Goal: Obtain resource: Download file/media

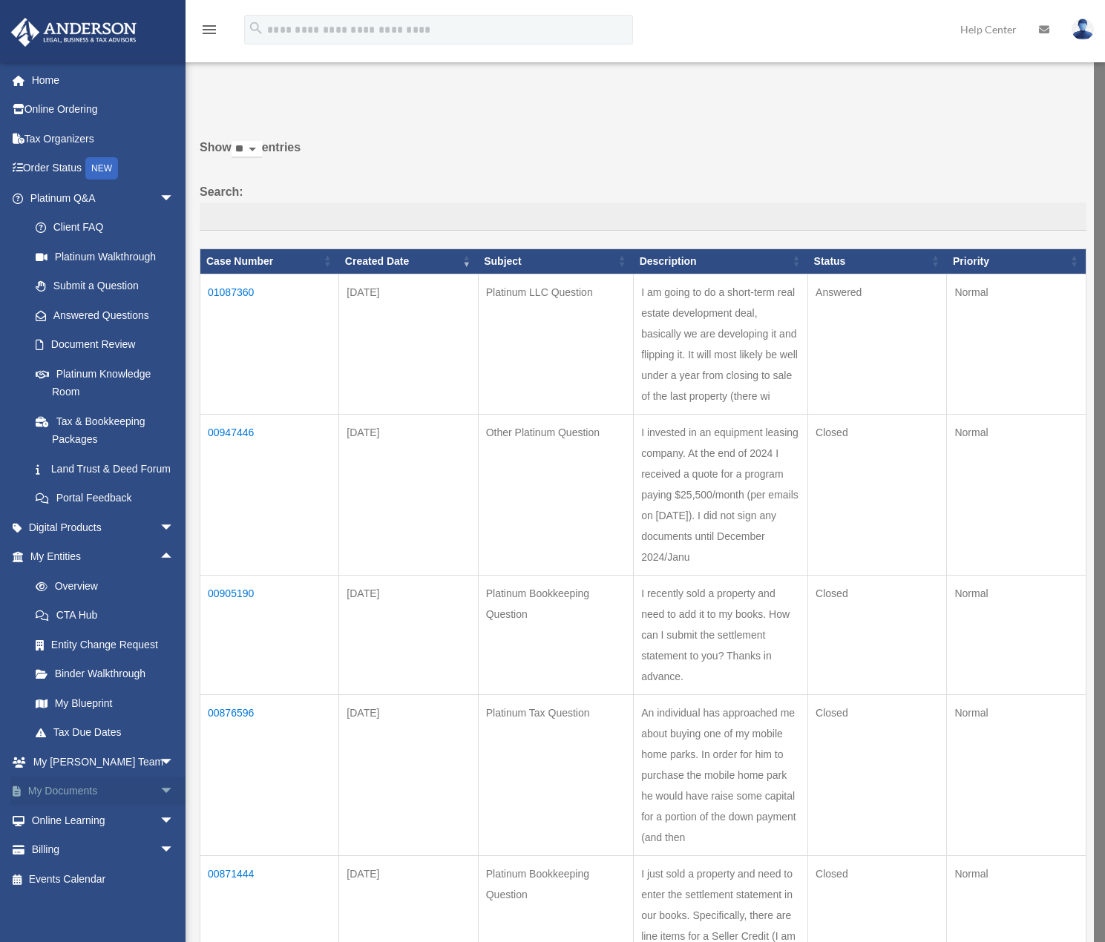
click at [160, 804] on span "arrow_drop_down" at bounding box center [175, 792] width 30 height 30
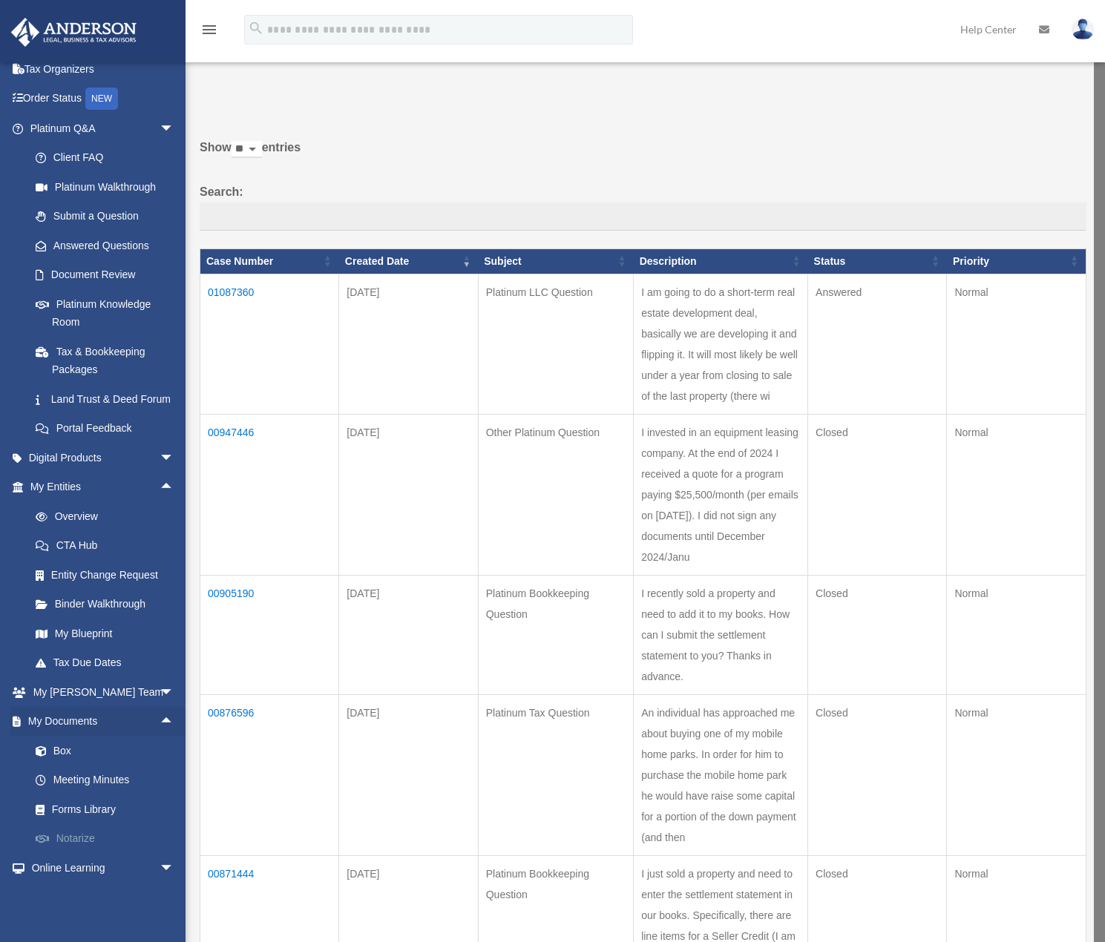
scroll to position [140, 0]
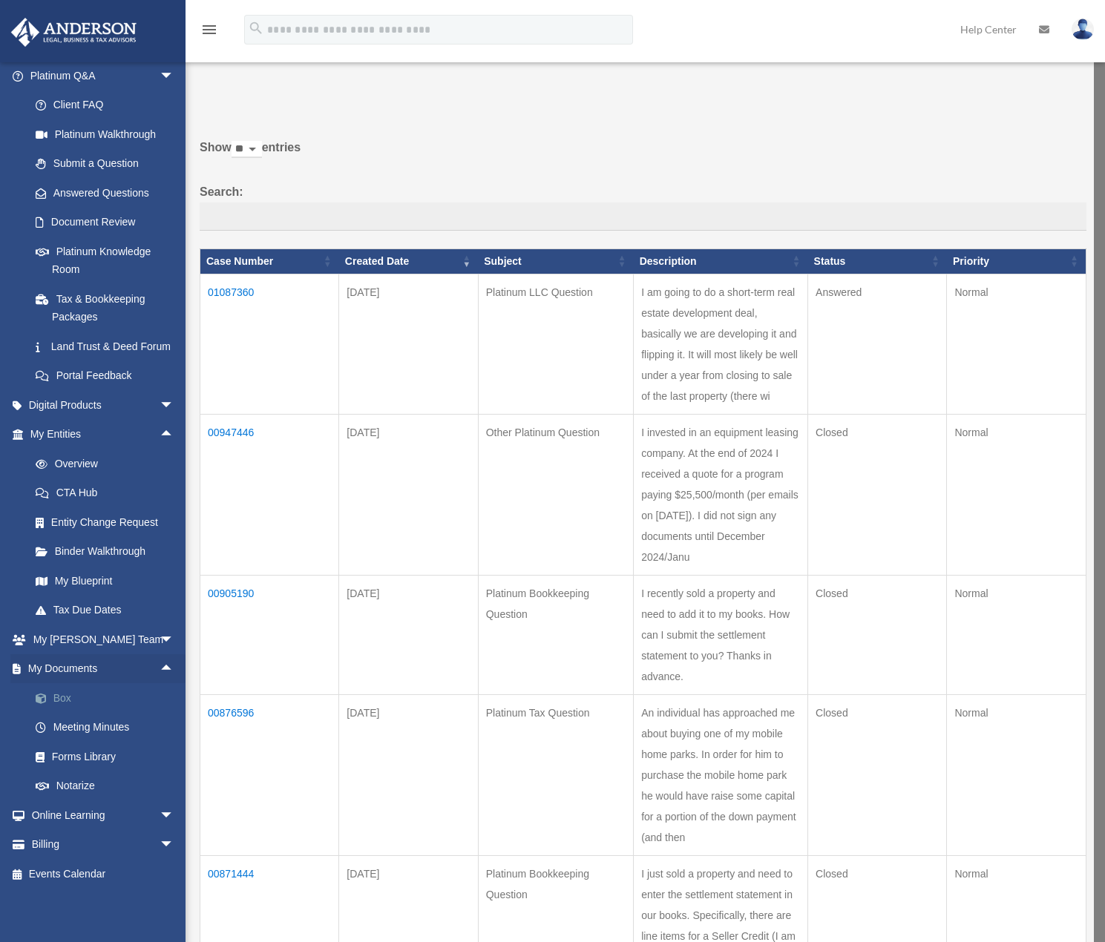
click at [59, 700] on link "Box" at bounding box center [109, 698] width 176 height 30
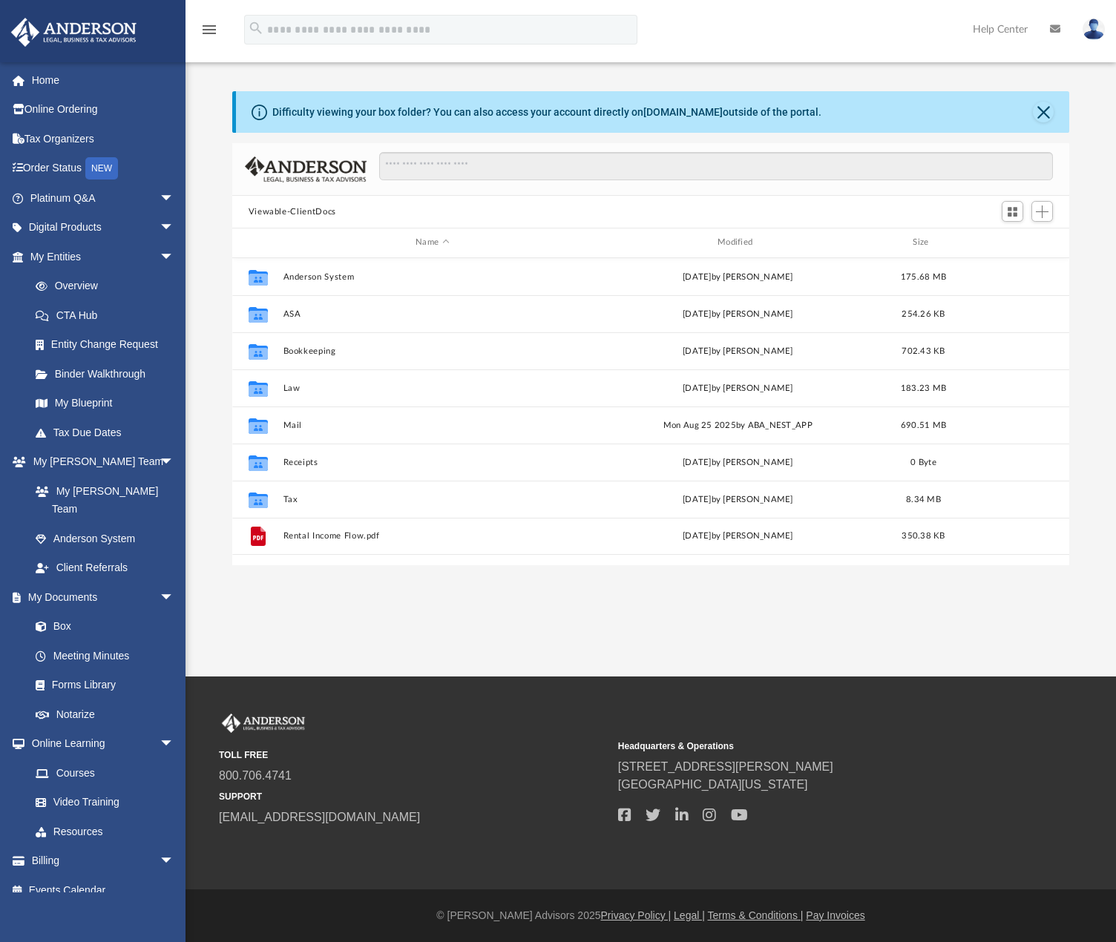
scroll to position [327, 826]
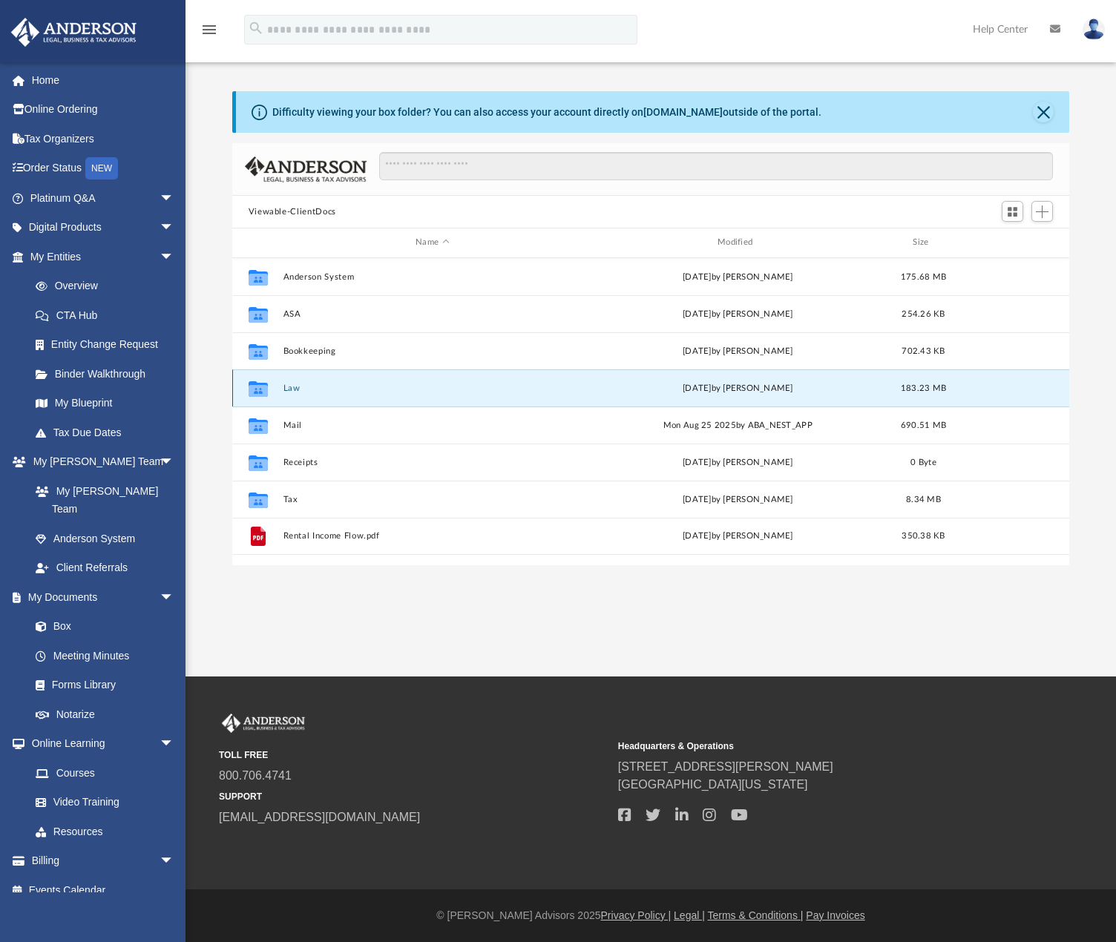
click at [286, 390] on button "Law" at bounding box center [432, 389] width 299 height 10
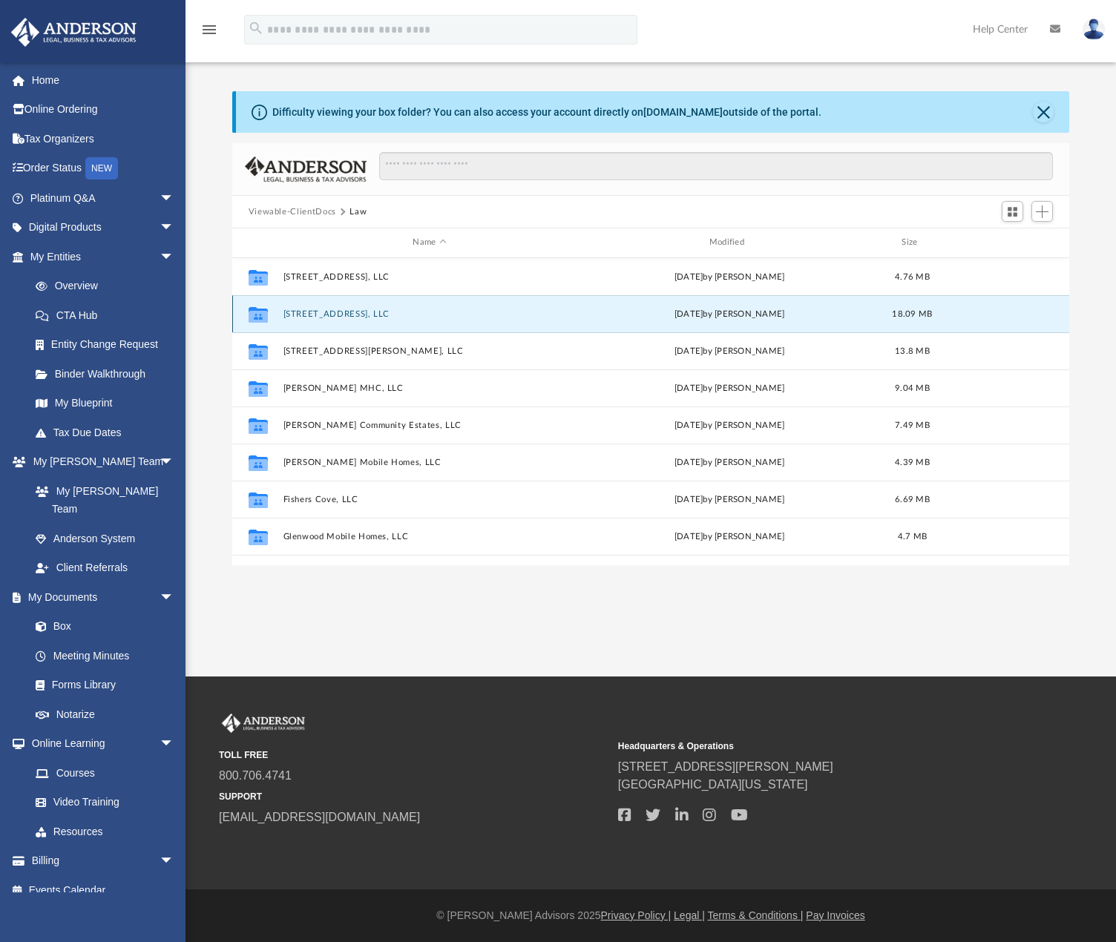
click at [356, 315] on button "[STREET_ADDRESS], LLC" at bounding box center [429, 314] width 293 height 10
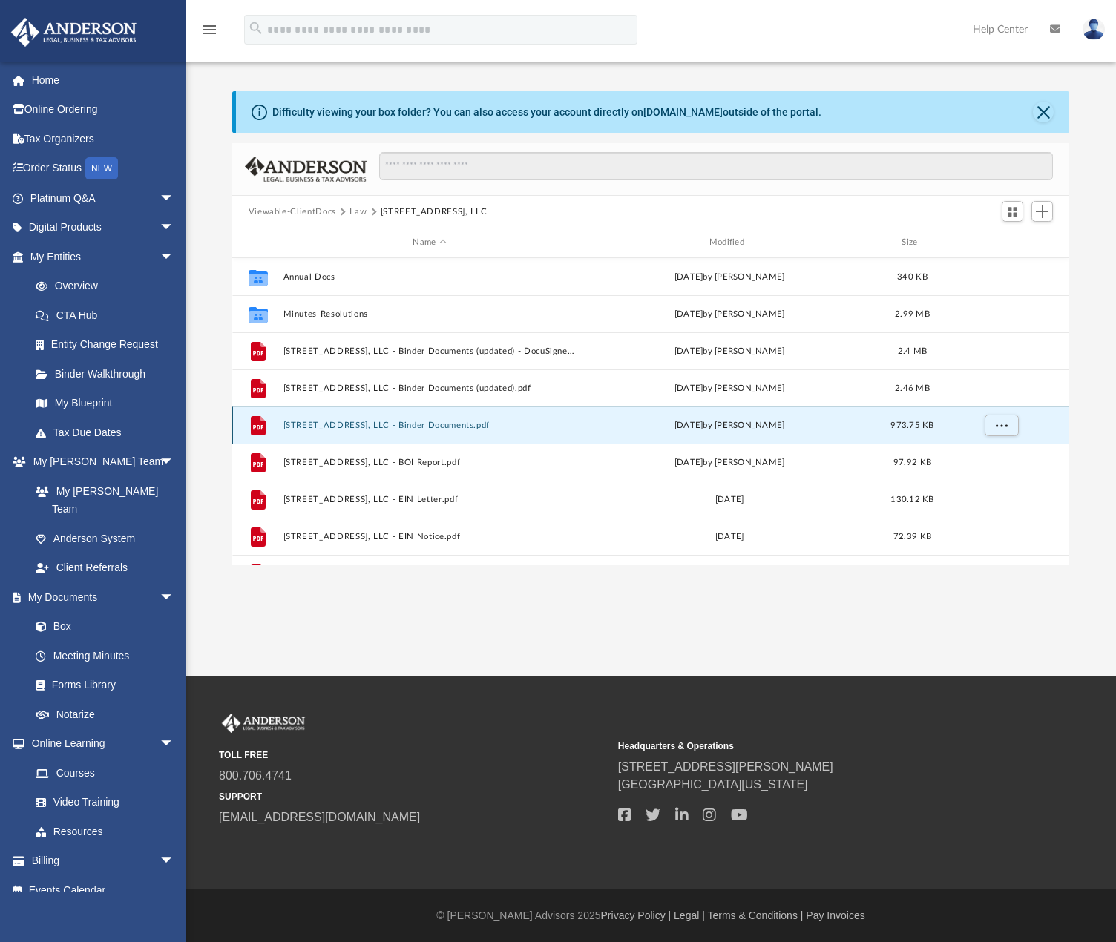
click at [449, 430] on button "[STREET_ADDRESS], LLC - Binder Documents.pdf" at bounding box center [429, 426] width 293 height 10
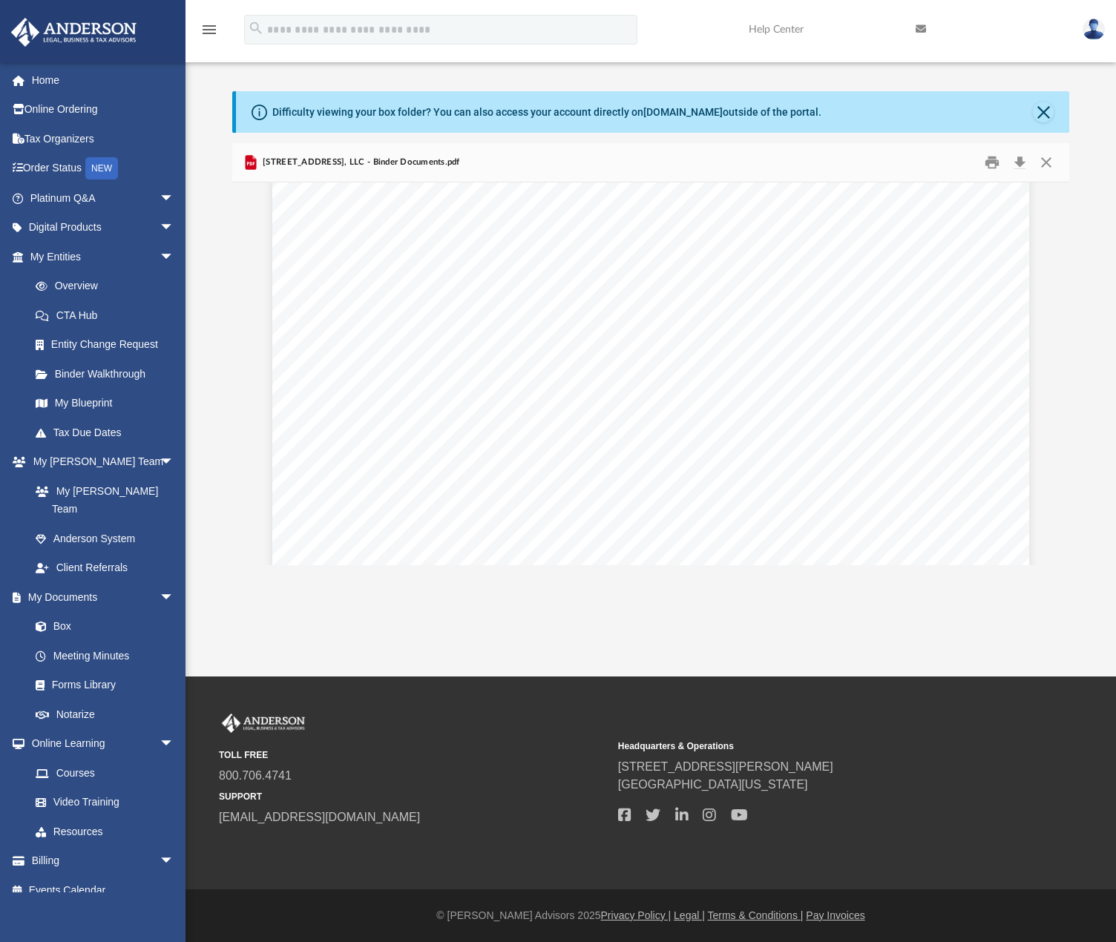
scroll to position [54171, 0]
click at [1050, 160] on button "Close" at bounding box center [1046, 162] width 27 height 23
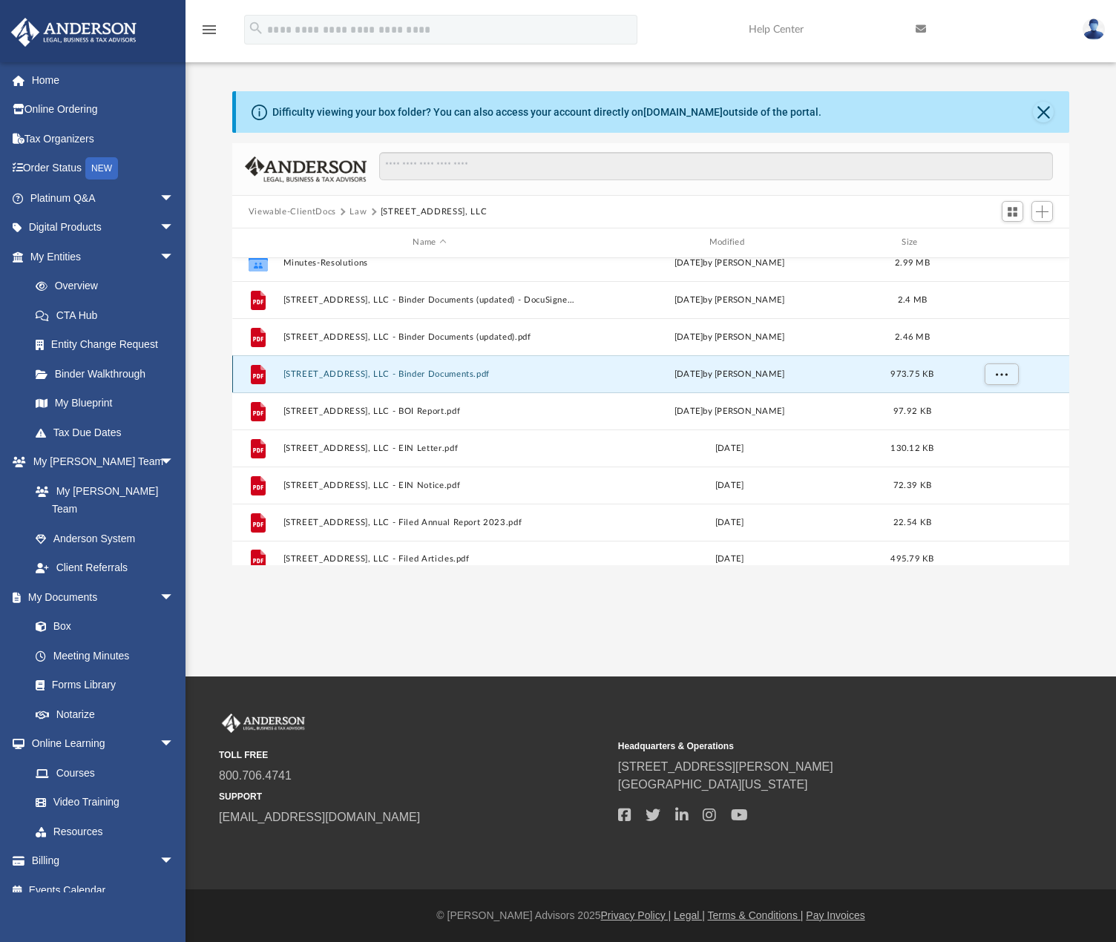
scroll to position [27, 0]
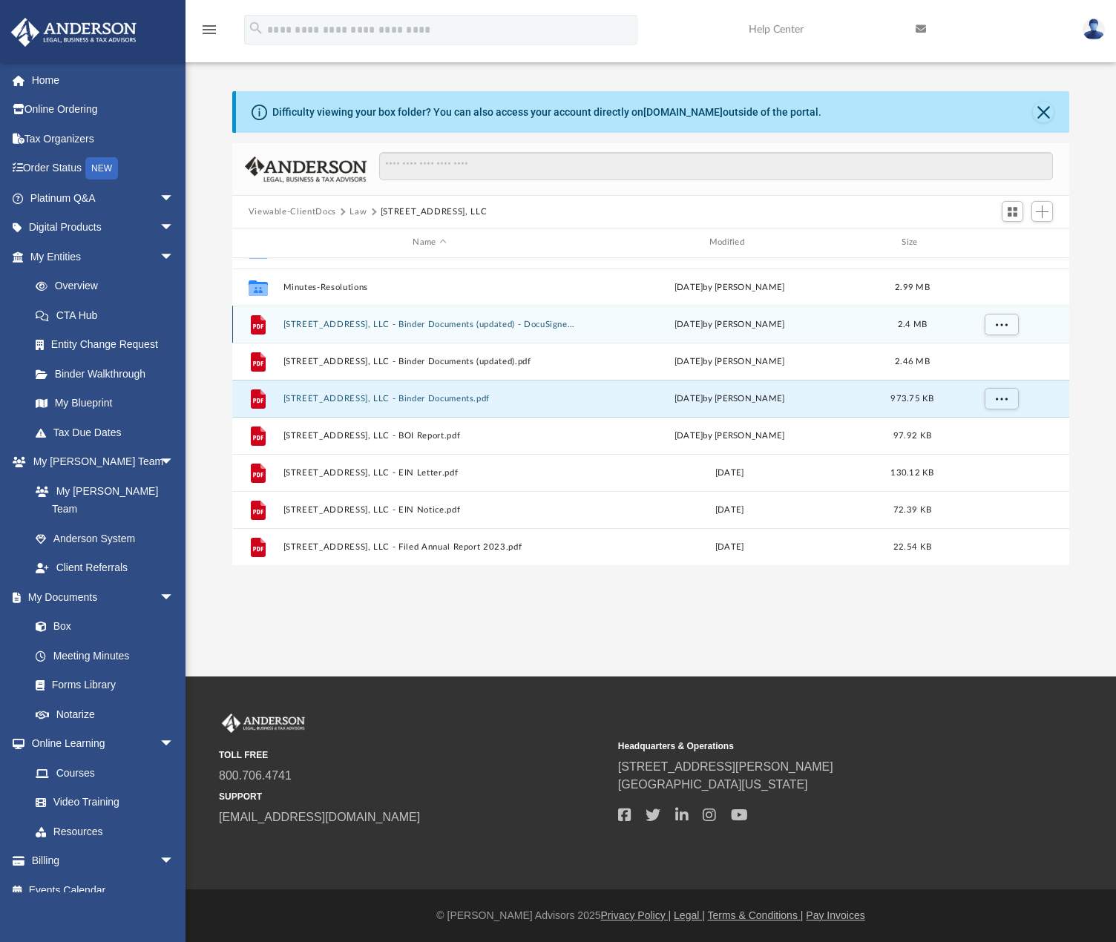
click at [478, 323] on button "[STREET_ADDRESS], LLC - Binder Documents (updated) - DocuSigned.pdf" at bounding box center [429, 325] width 293 height 10
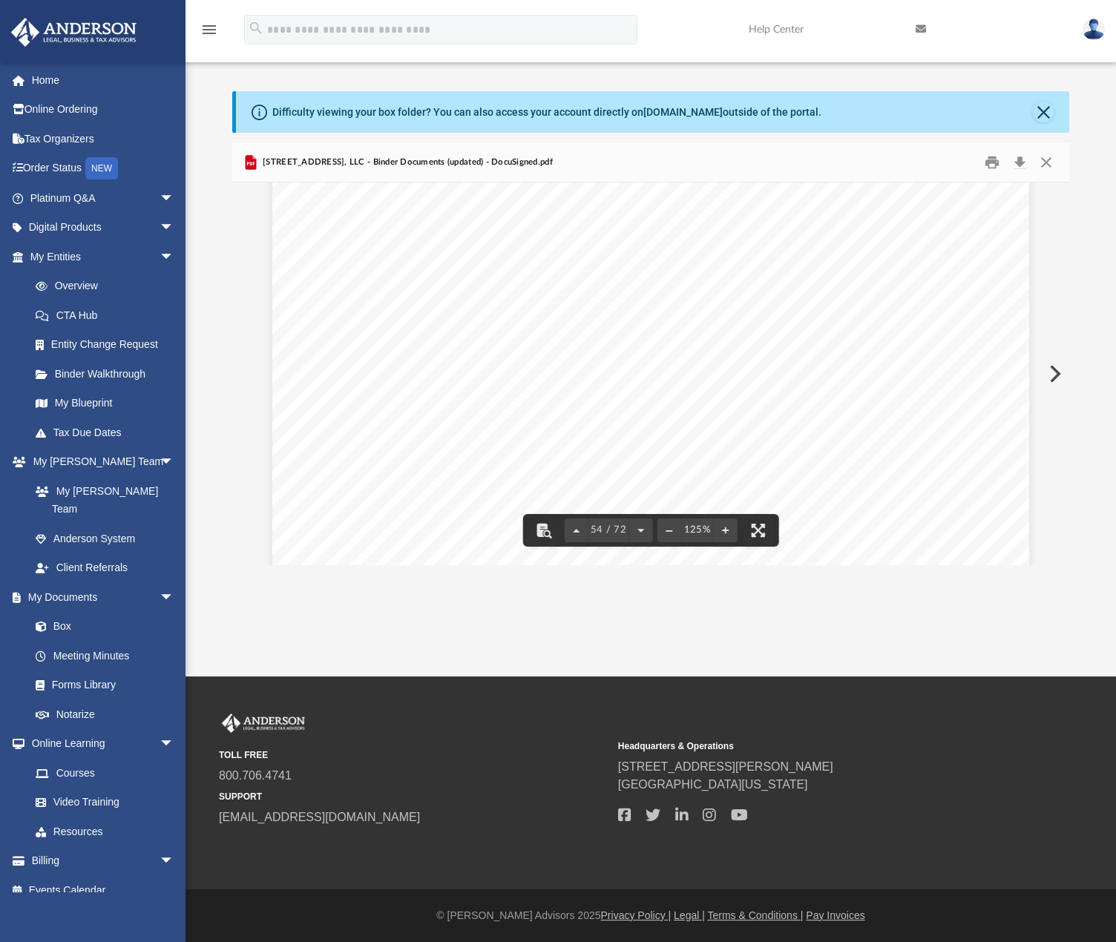
scroll to position [53076, 0]
click at [1052, 165] on button "Close" at bounding box center [1046, 162] width 27 height 23
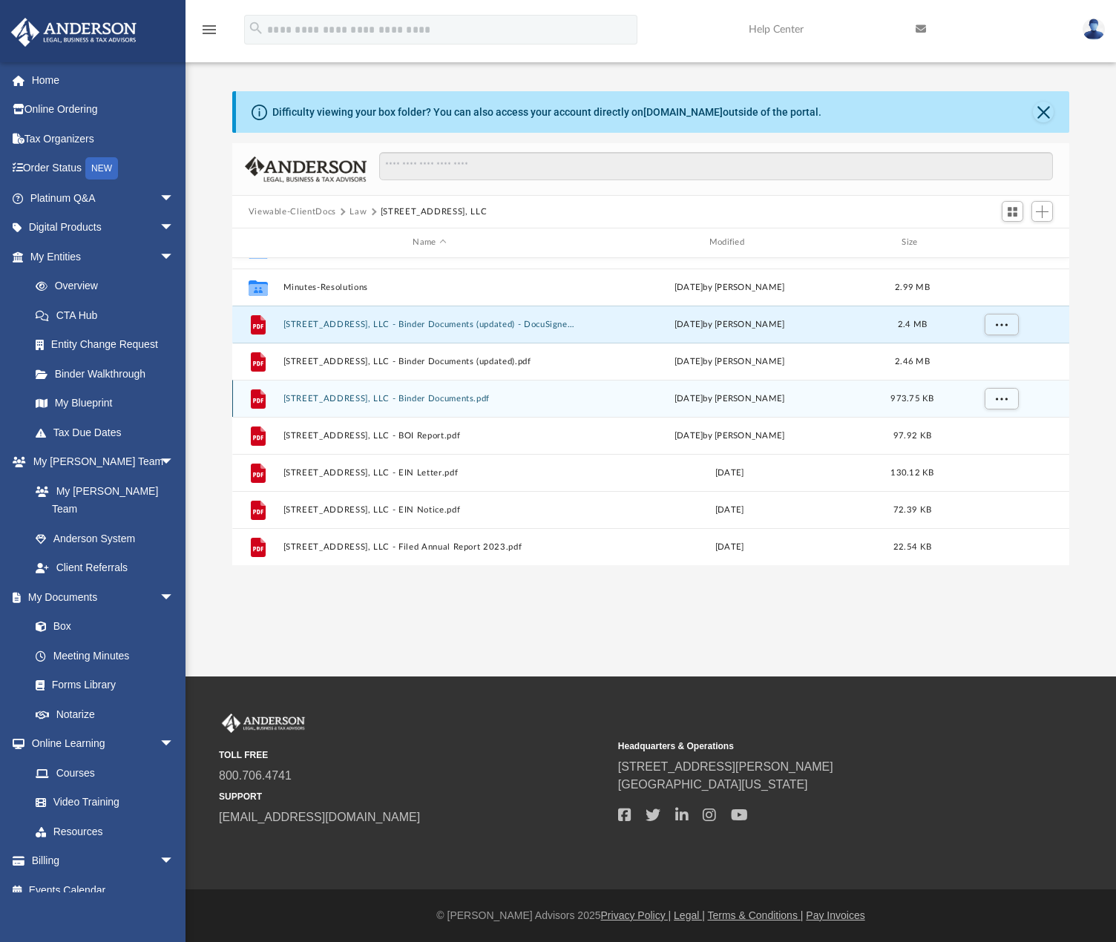
click at [473, 394] on button "[STREET_ADDRESS], LLC - Binder Documents.pdf" at bounding box center [429, 399] width 293 height 10
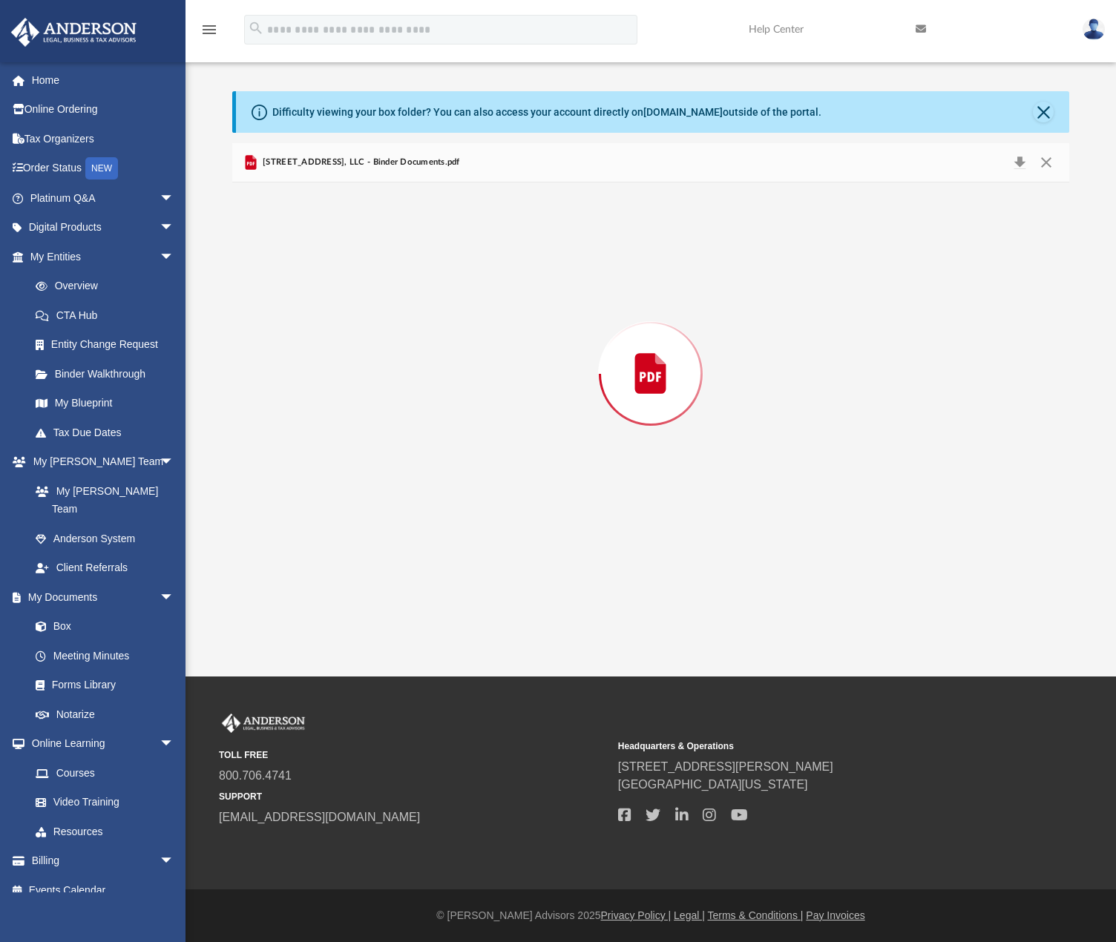
scroll to position [54097, 0]
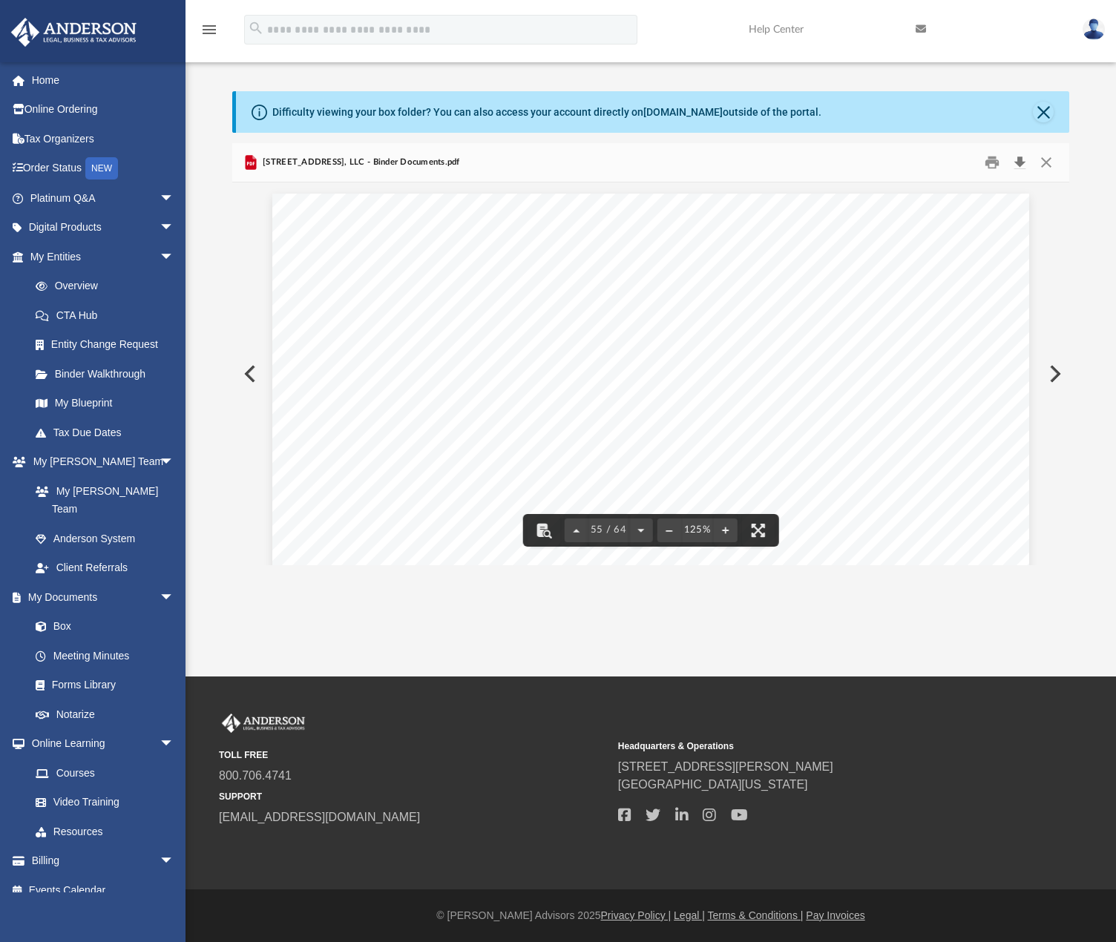
click at [1017, 164] on button "Download" at bounding box center [1019, 162] width 27 height 23
click at [542, 293] on span "created under the [US_STATE] Uniform Limited Liability" at bounding box center [531, 298] width 341 height 15
click at [866, 202] on input "Search input" at bounding box center [901, 200] width 148 height 25
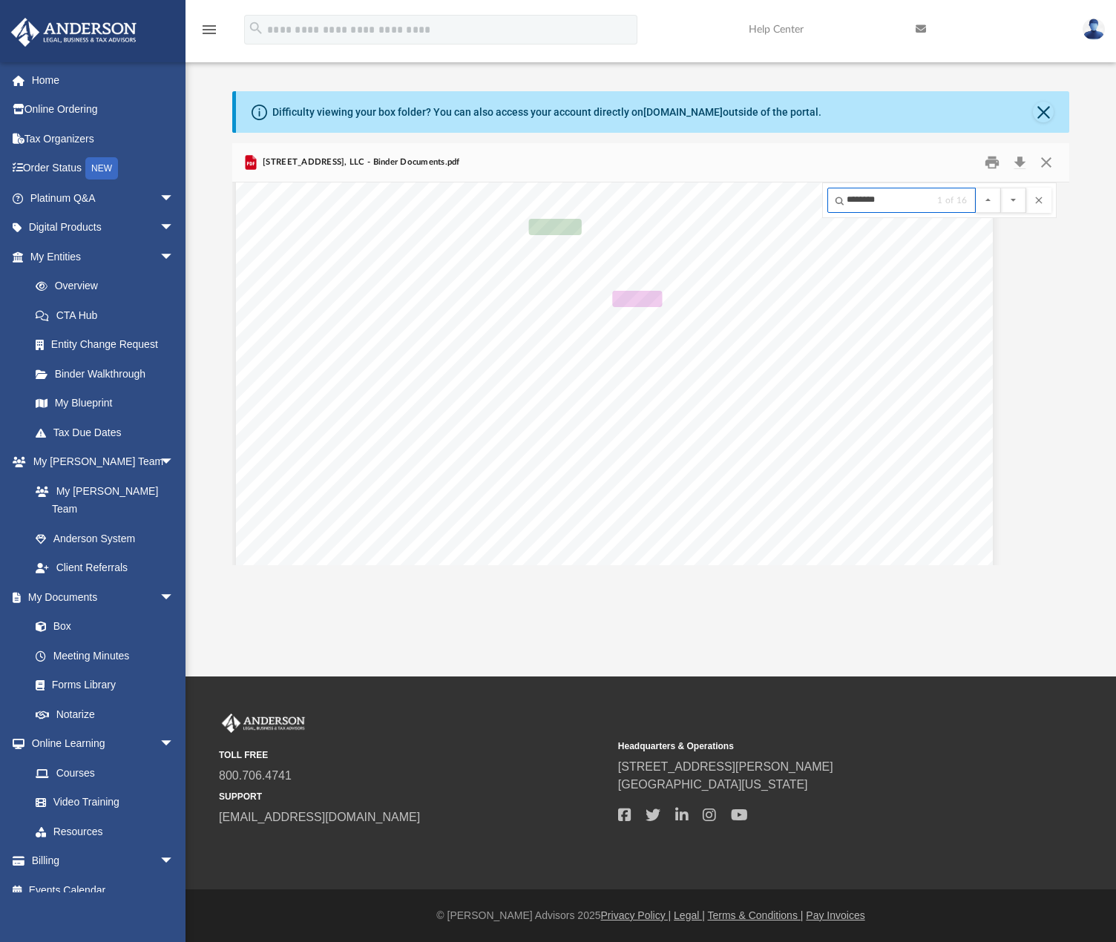
scroll to position [10241, 36]
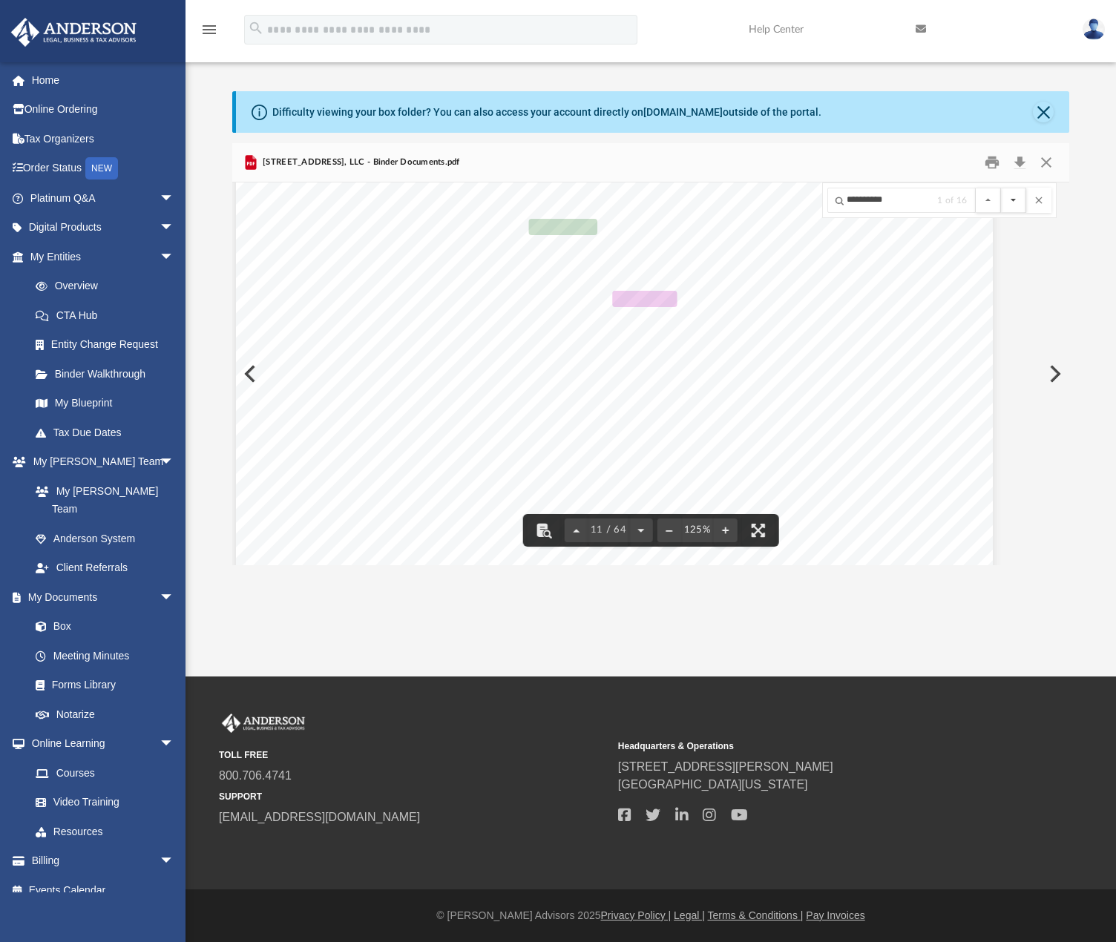
click at [1007, 205] on button "File preview" at bounding box center [1013, 200] width 25 height 25
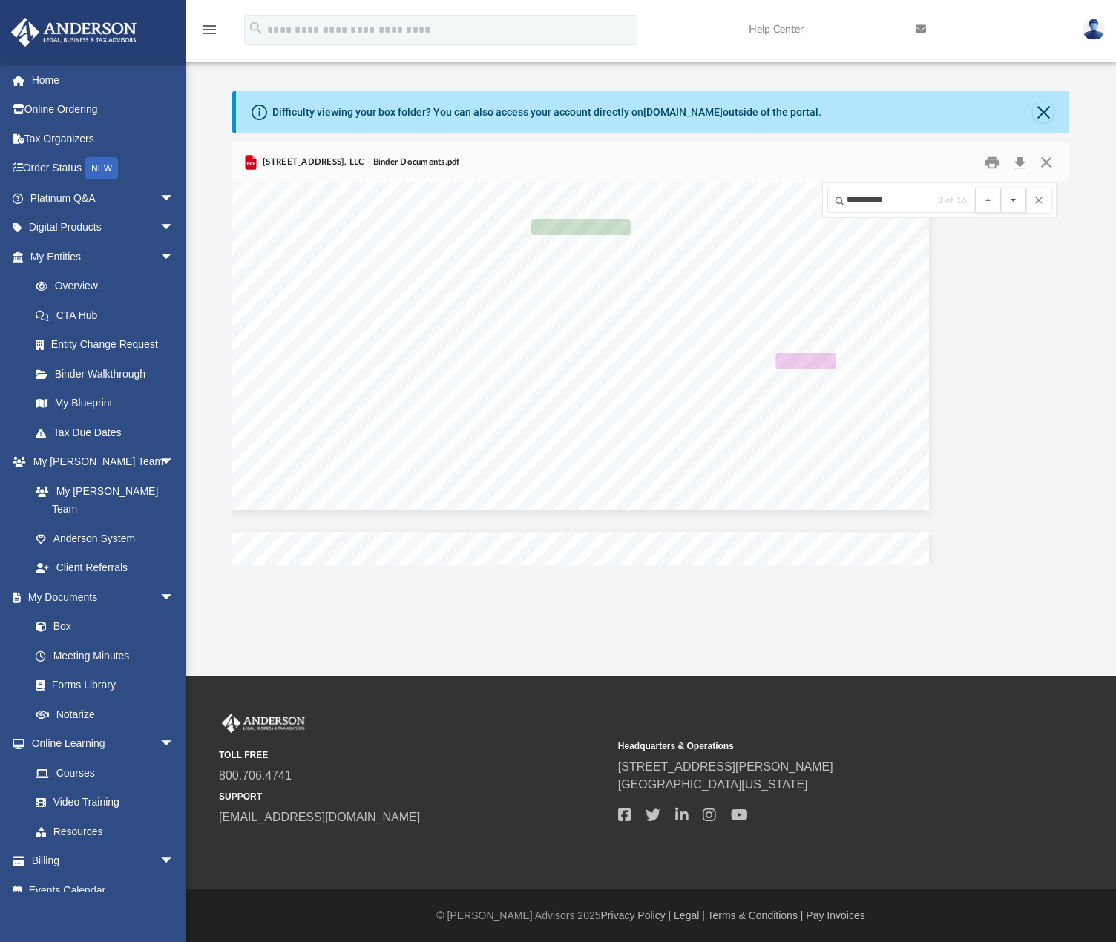
click at [1007, 205] on button "File preview" at bounding box center [1013, 200] width 25 height 25
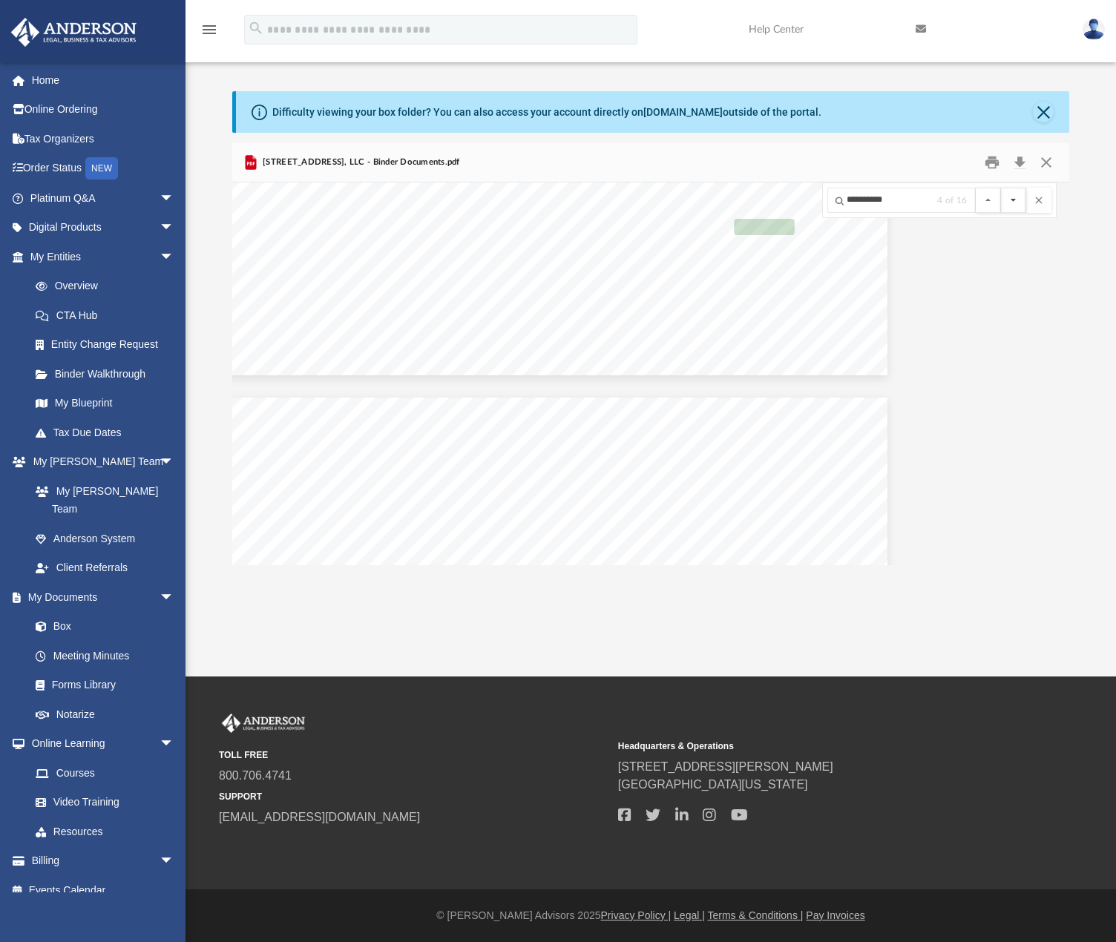
click at [1007, 205] on button "File preview" at bounding box center [1013, 200] width 25 height 25
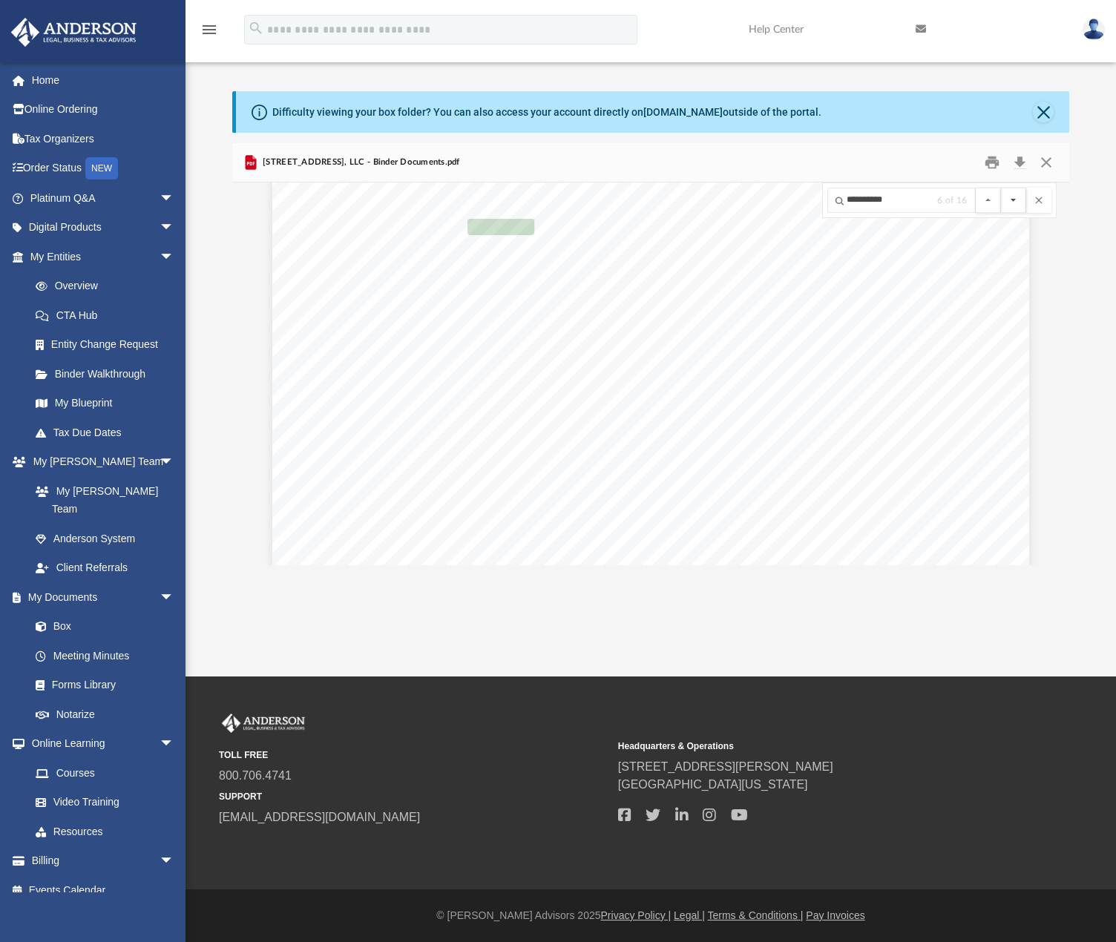
scroll to position [38226, 153]
click at [1007, 205] on button "File preview" at bounding box center [1013, 200] width 25 height 25
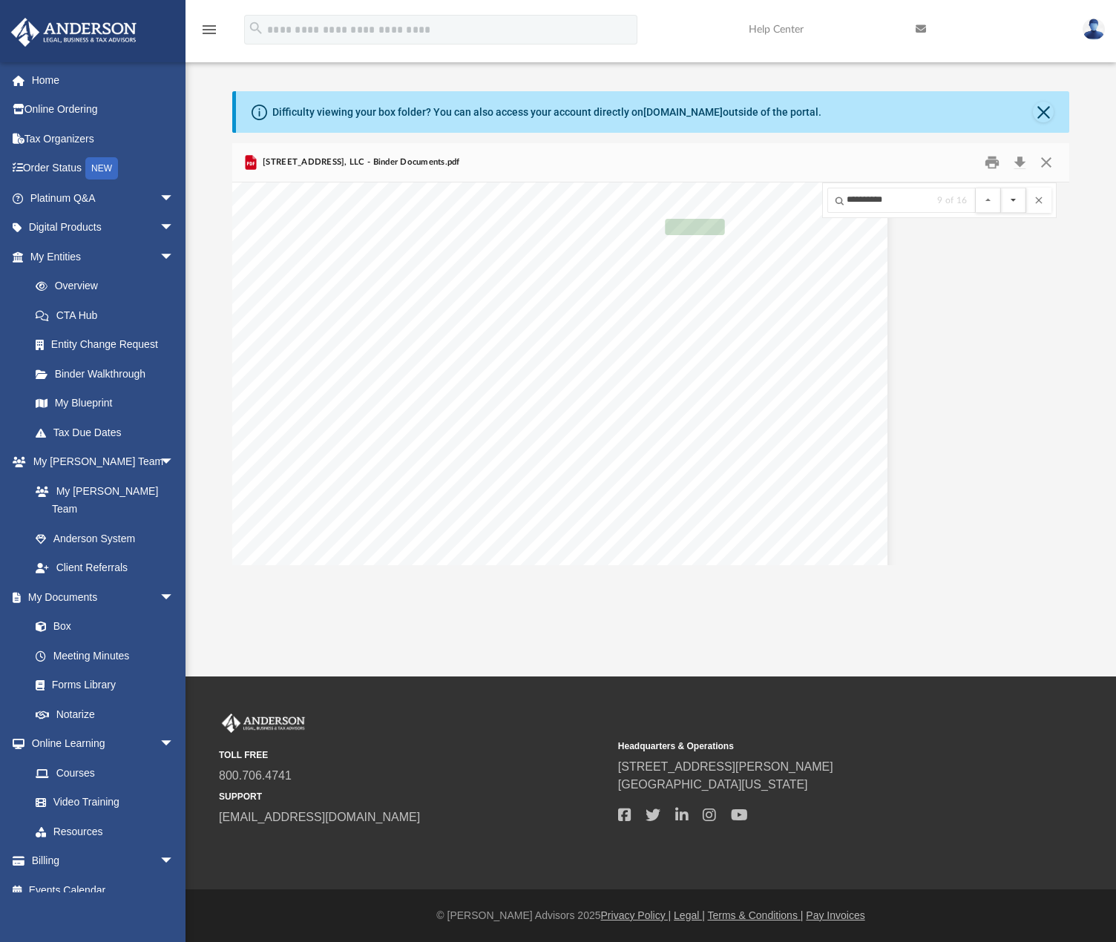
click at [1007, 205] on button "File preview" at bounding box center [1013, 200] width 25 height 25
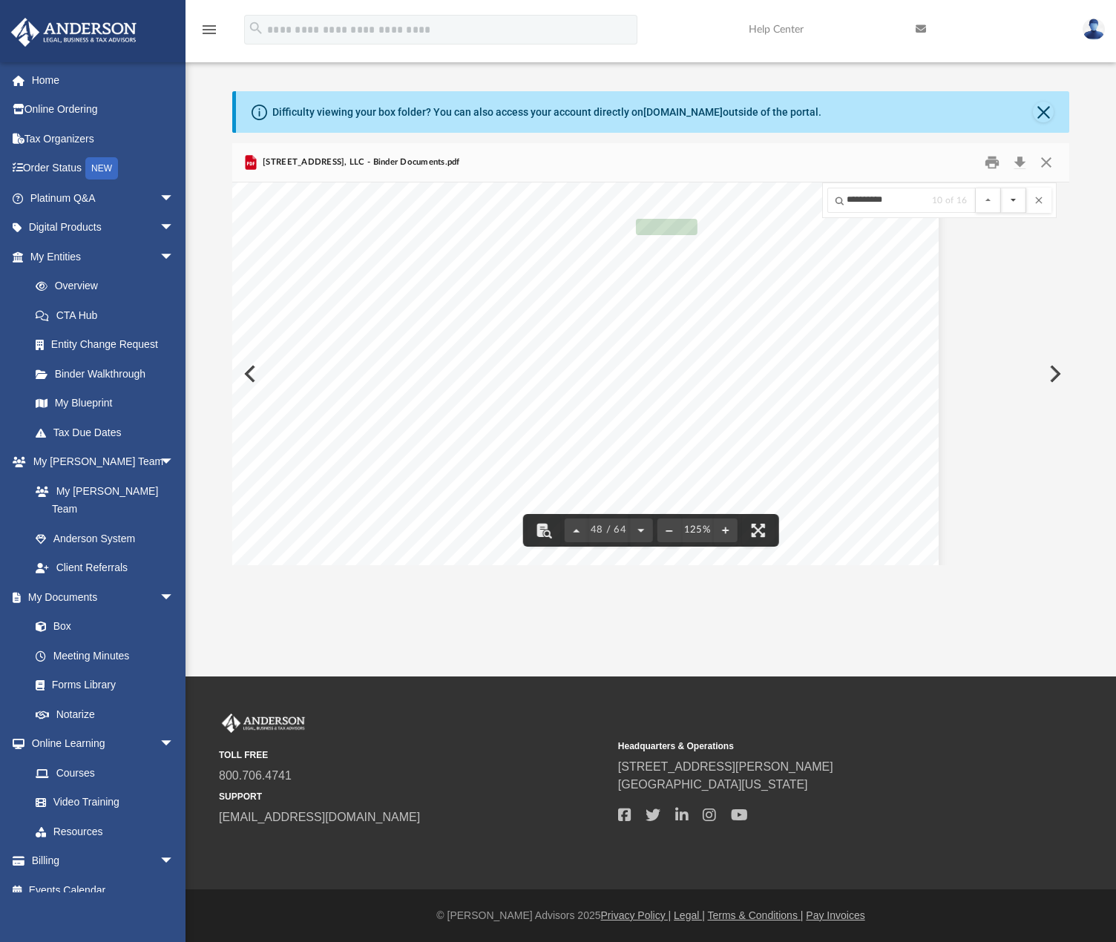
click at [1009, 201] on button "File preview" at bounding box center [1013, 200] width 25 height 25
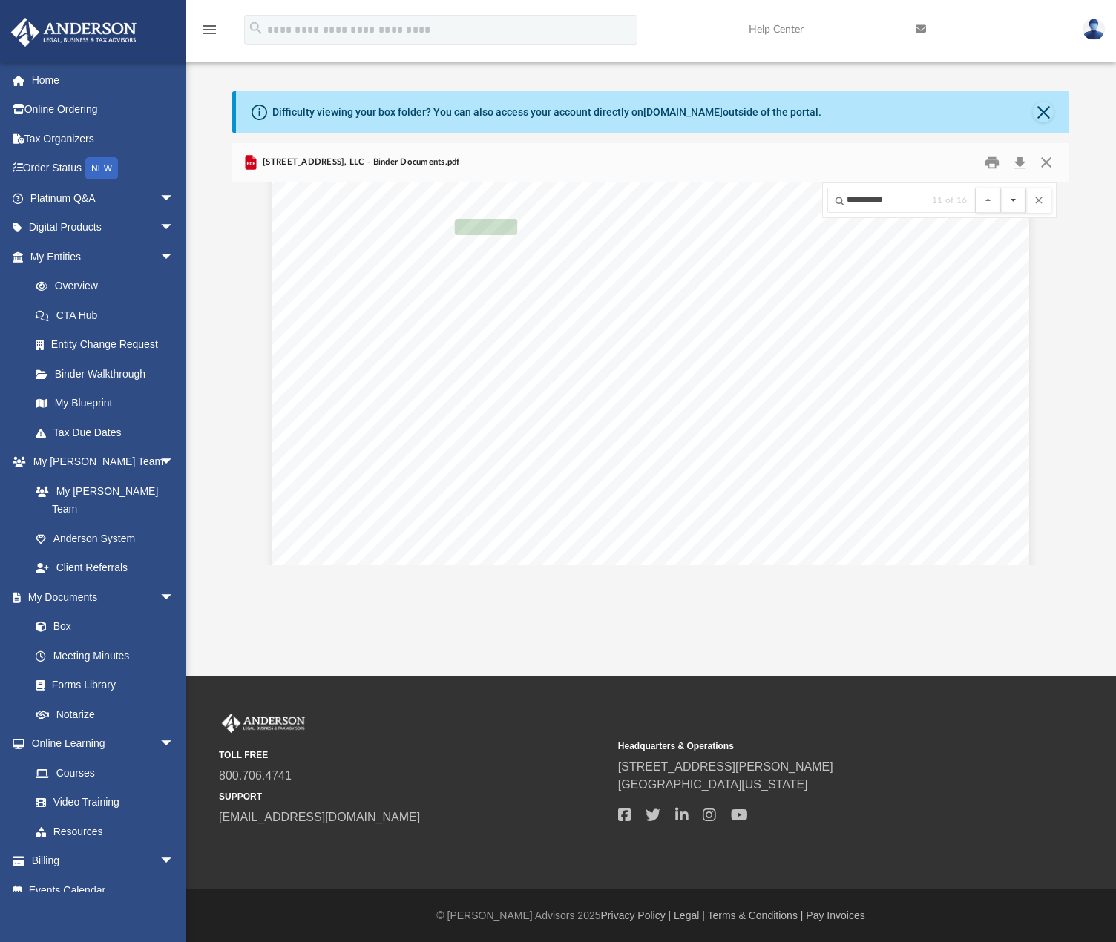
click at [1009, 201] on button "File preview" at bounding box center [1013, 200] width 25 height 25
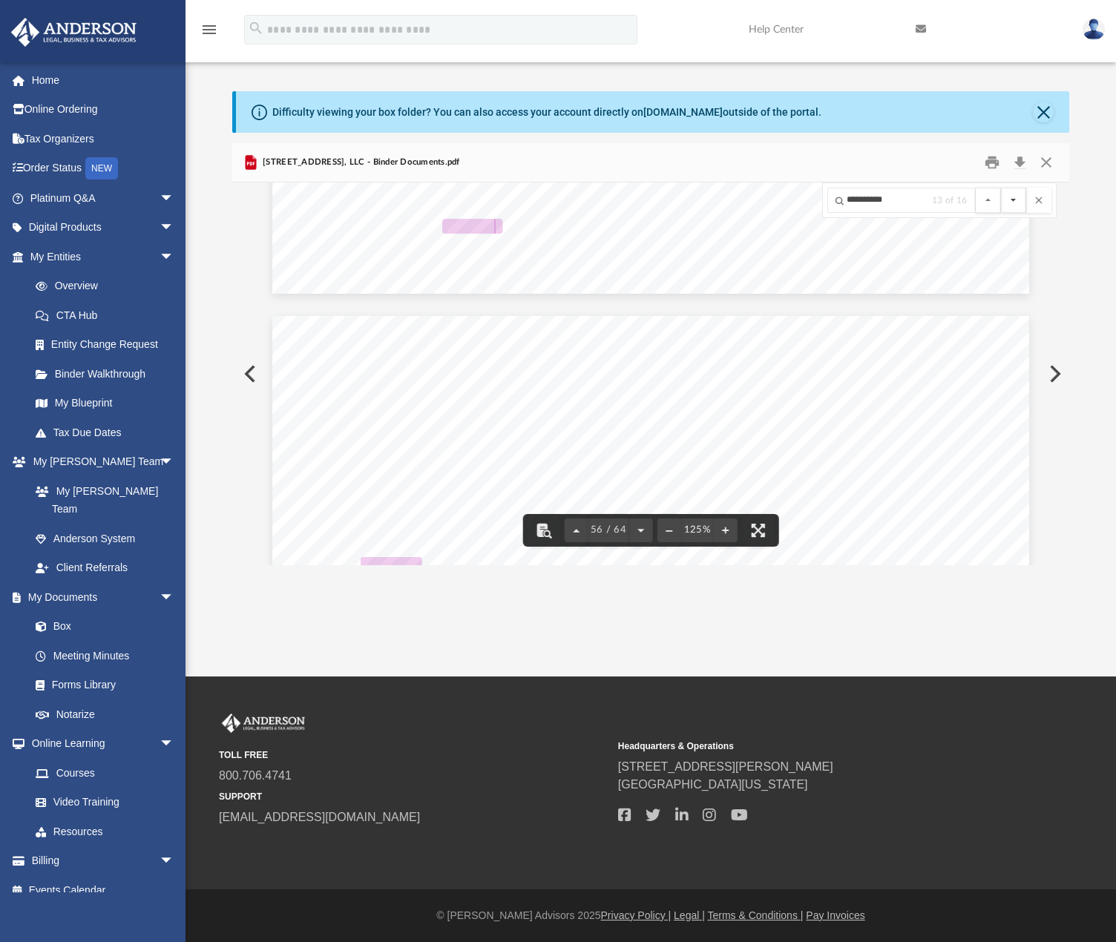
scroll to position [55168, 15]
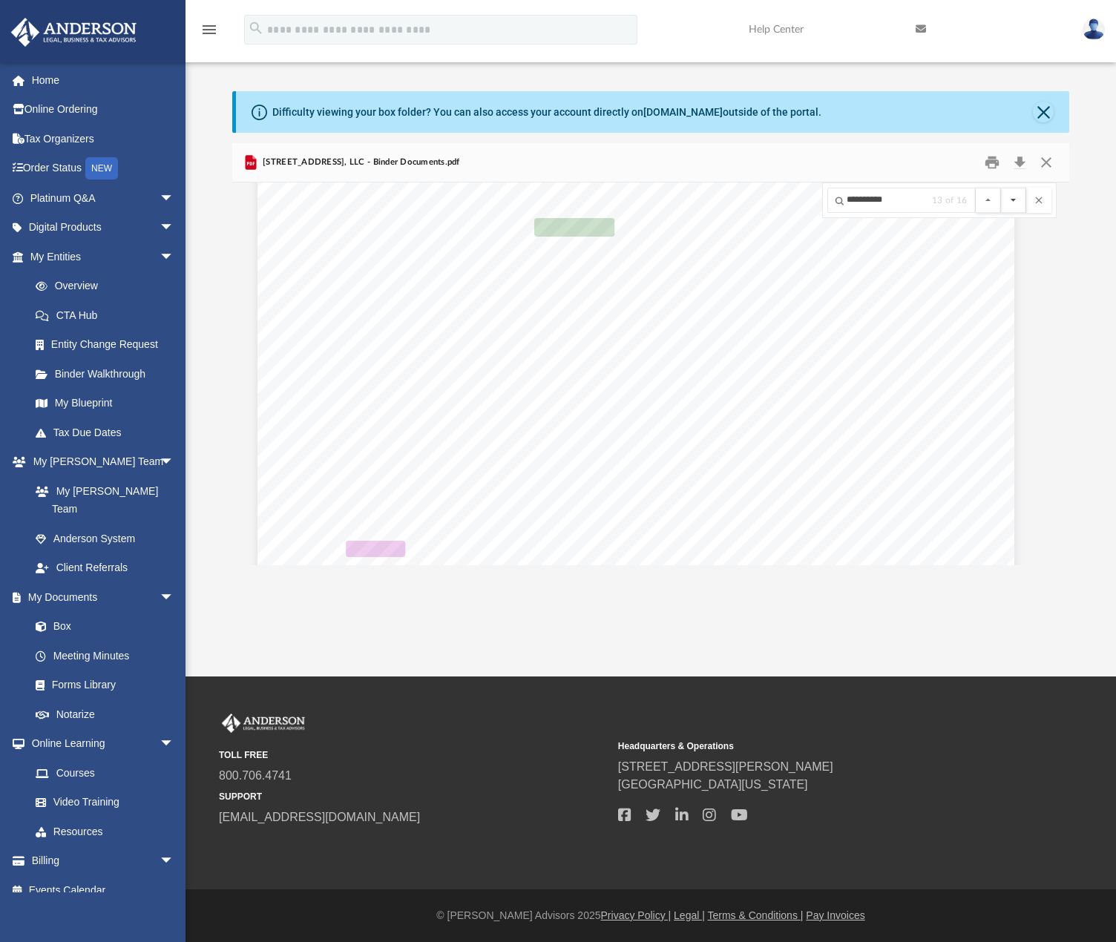
click at [1009, 201] on button "File preview" at bounding box center [1013, 200] width 25 height 25
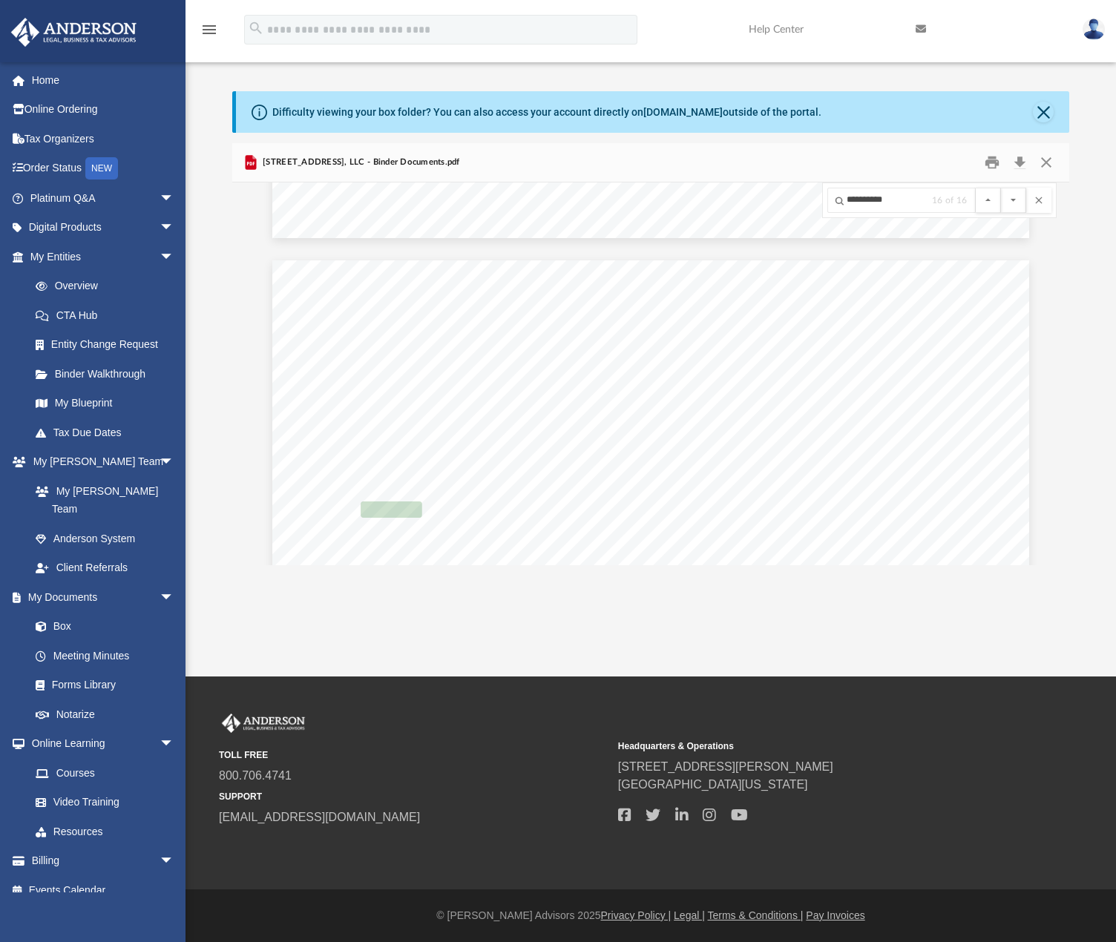
scroll to position [56020, 0]
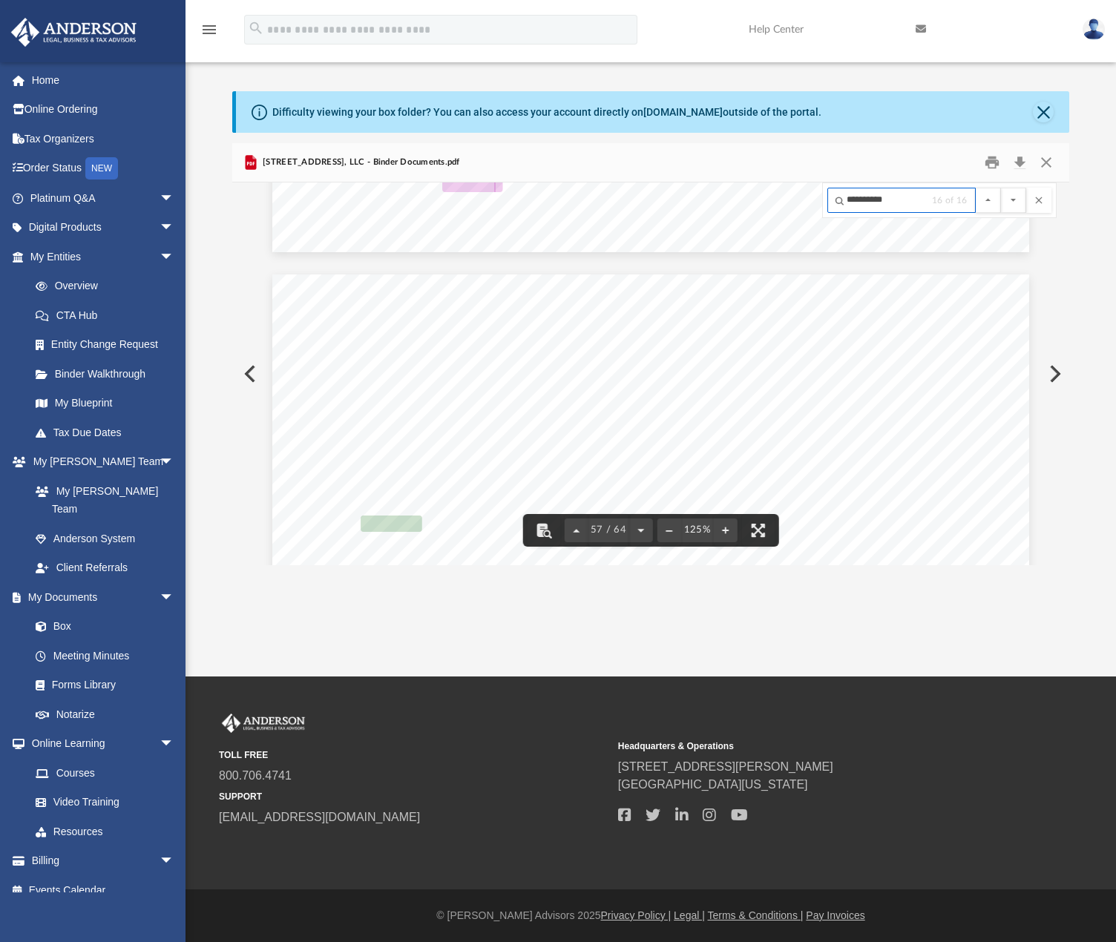
drag, startPoint x: 896, startPoint y: 204, endPoint x: 816, endPoint y: 201, distance: 79.5
click at [816, 201] on div "Operating Agreement of [STREET_ADDRESS], LLC Page 27 of 41 Section 15.08 Conduc…" at bounding box center [651, 374] width 838 height 383
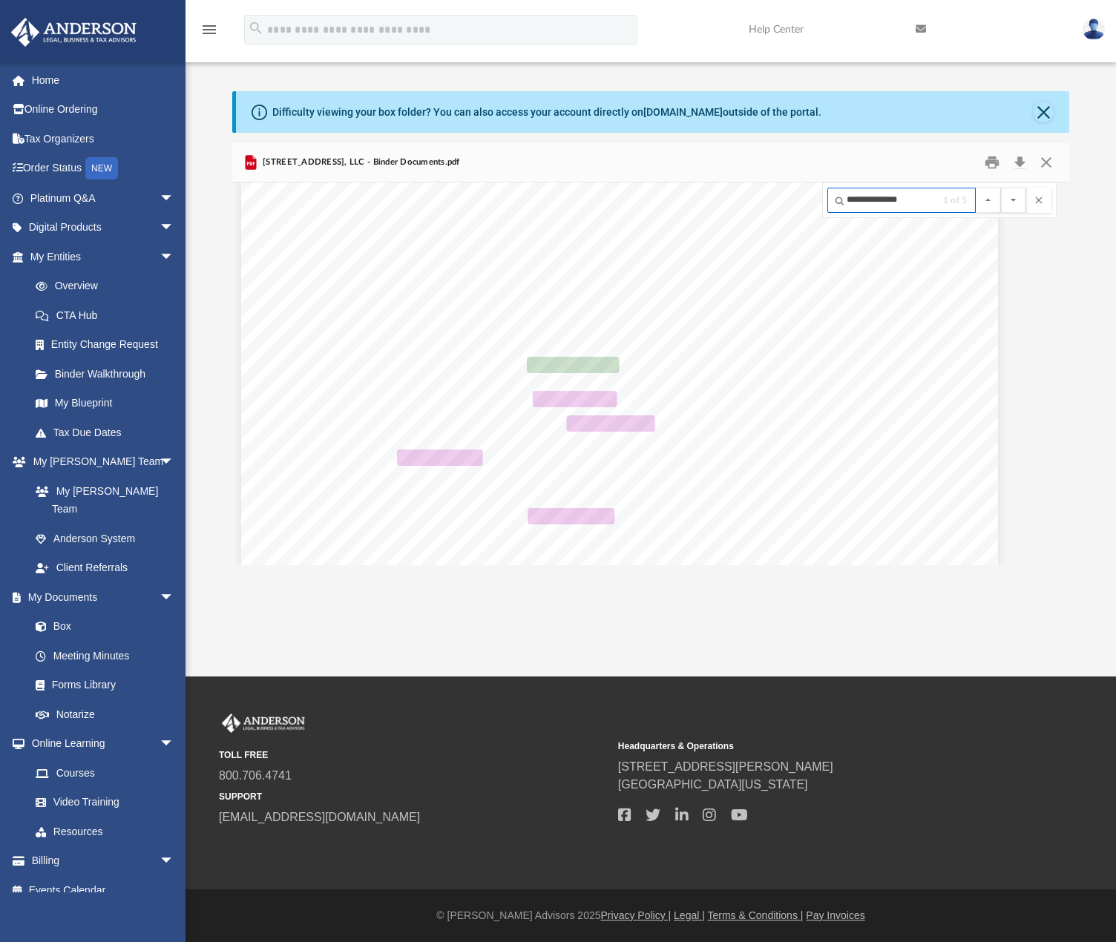
scroll to position [55444, 31]
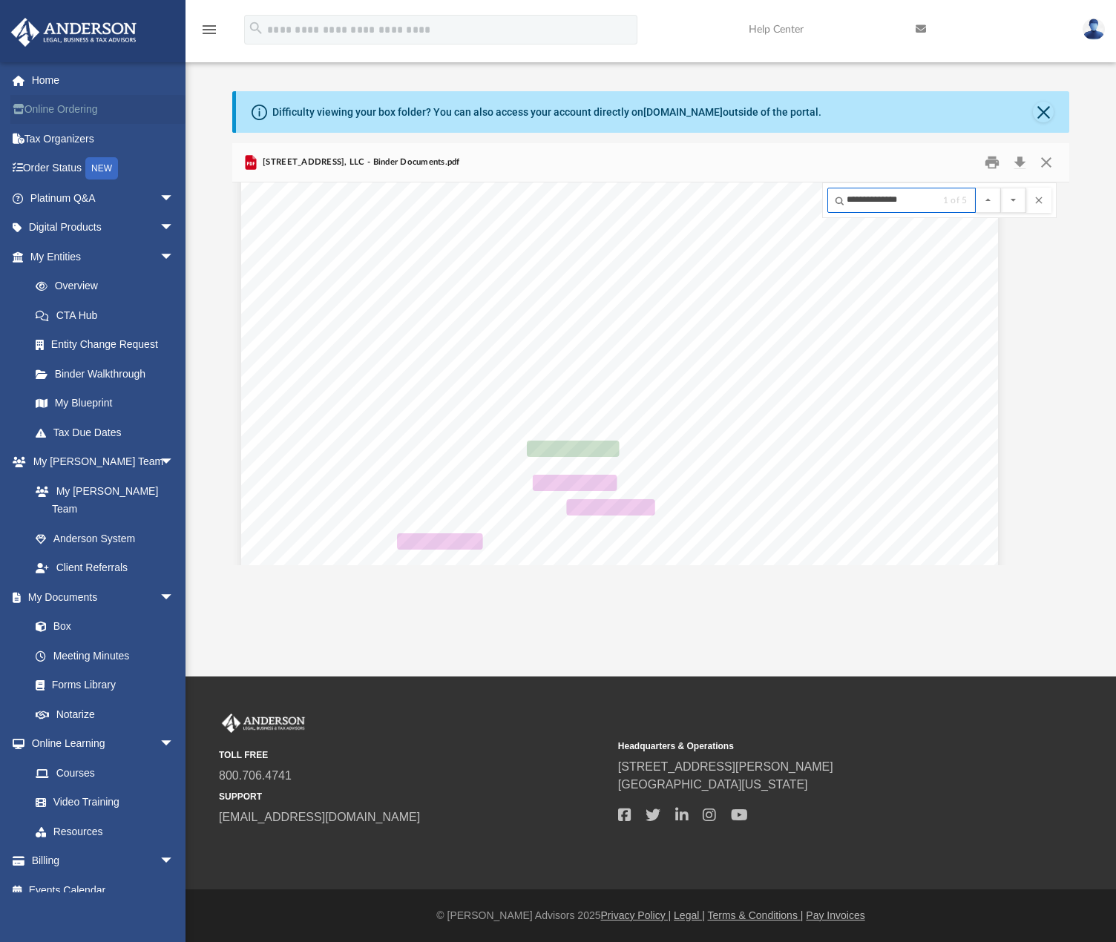
type input "**********"
